Goal: Information Seeking & Learning: Learn about a topic

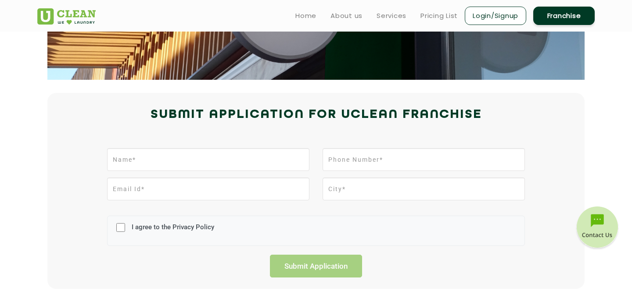
scroll to position [90, 0]
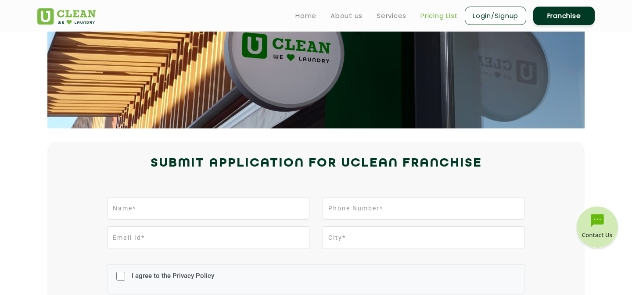
click at [439, 15] on link "Pricing List" at bounding box center [438, 16] width 37 height 11
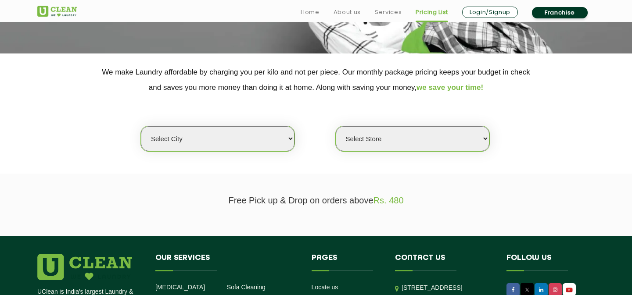
scroll to position [188, 0]
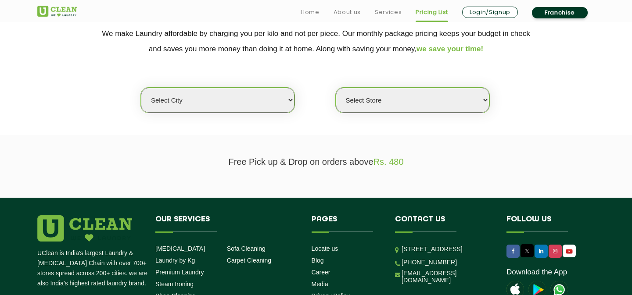
click at [251, 105] on select "Select city [GEOGRAPHIC_DATA] [GEOGRAPHIC_DATA] [GEOGRAPHIC_DATA] [GEOGRAPHIC_D…" at bounding box center [218, 100] width 154 height 25
select select "195"
click at [141, 88] on select "Select city [GEOGRAPHIC_DATA] [GEOGRAPHIC_DATA] [GEOGRAPHIC_DATA] [GEOGRAPHIC_D…" at bounding box center [218, 100] width 154 height 25
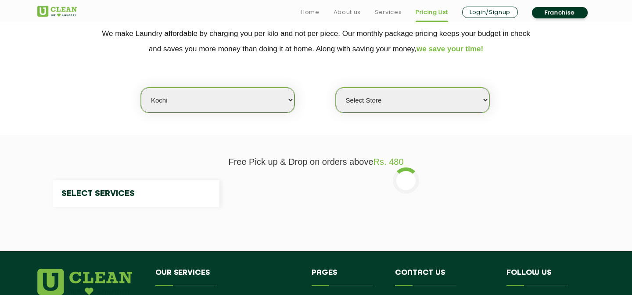
select select "0"
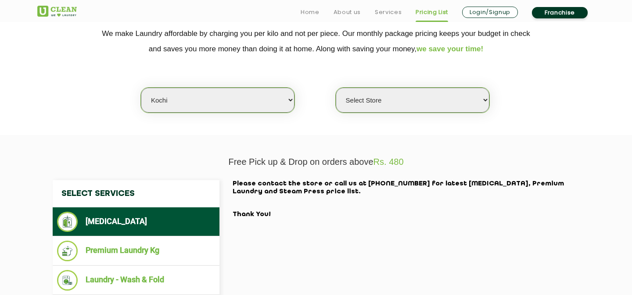
click at [246, 101] on select "Select city [GEOGRAPHIC_DATA] [GEOGRAPHIC_DATA] [GEOGRAPHIC_DATA] [GEOGRAPHIC_D…" at bounding box center [218, 100] width 154 height 25
select select "202"
click at [141, 88] on select "Select city [GEOGRAPHIC_DATA] [GEOGRAPHIC_DATA] [GEOGRAPHIC_DATA] [GEOGRAPHIC_D…" at bounding box center [218, 100] width 154 height 25
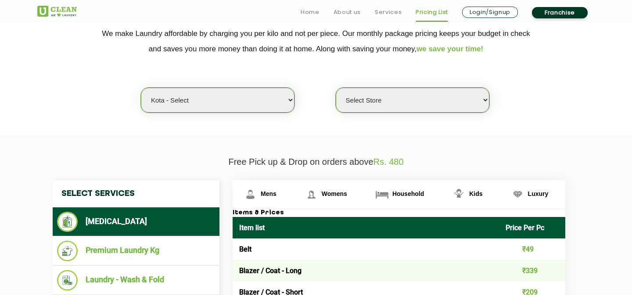
click at [392, 97] on select "Select Store [GEOGRAPHIC_DATA]" at bounding box center [413, 100] width 154 height 25
select select "598"
click at [336, 88] on select "Select Store [GEOGRAPHIC_DATA]" at bounding box center [413, 100] width 154 height 25
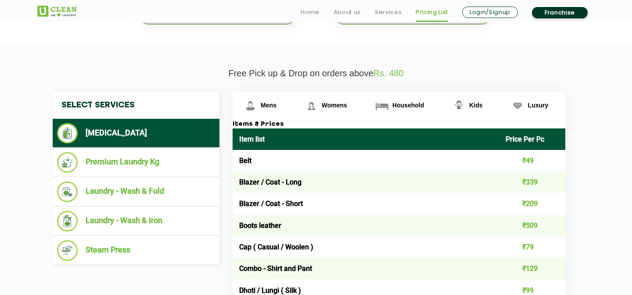
scroll to position [290, 0]
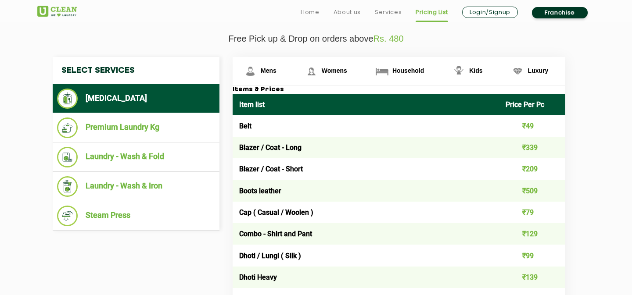
scroll to position [318, 0]
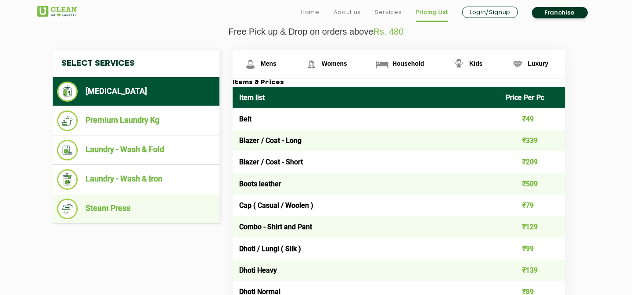
click at [157, 217] on li "Steam Press" at bounding box center [136, 209] width 158 height 21
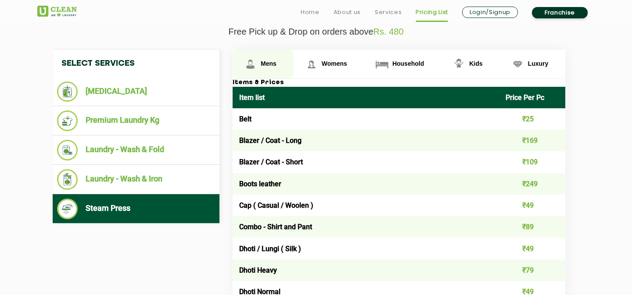
click at [270, 67] on span "Mens" at bounding box center [269, 63] width 16 height 7
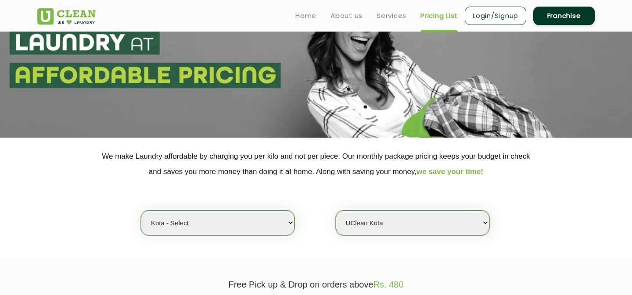
scroll to position [0, 0]
